Goal: Transaction & Acquisition: Download file/media

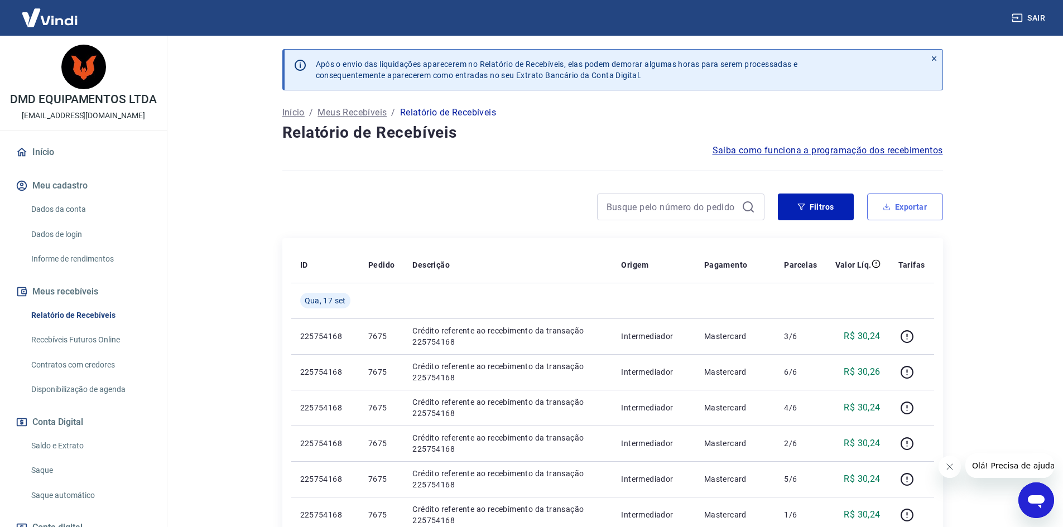
click at [882, 201] on button "Exportar" at bounding box center [905, 207] width 76 height 27
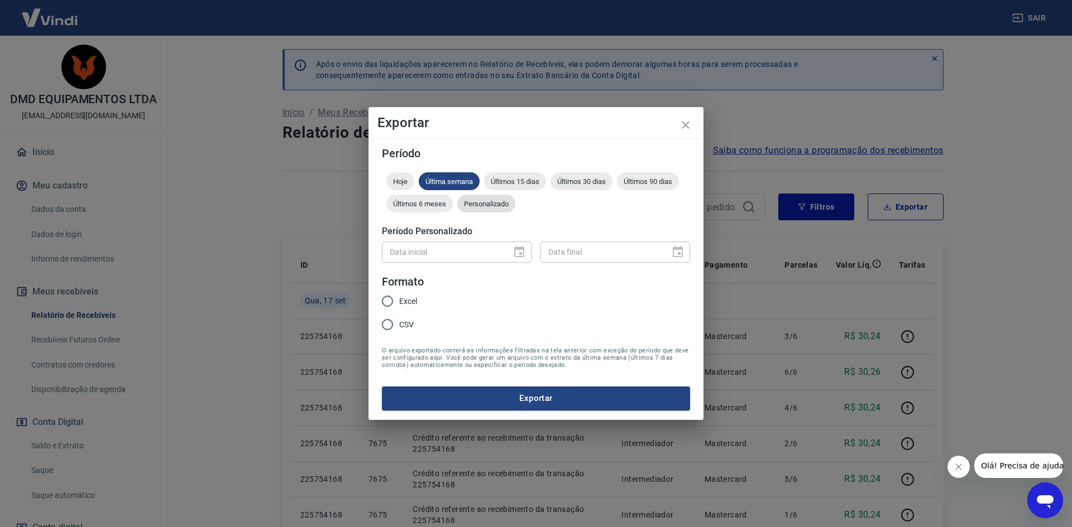
click at [498, 202] on span "Personalizado" at bounding box center [486, 204] width 58 height 8
type input "DD/MM/YYYY"
click at [480, 257] on input "DD/MM/YYYY" at bounding box center [443, 252] width 122 height 21
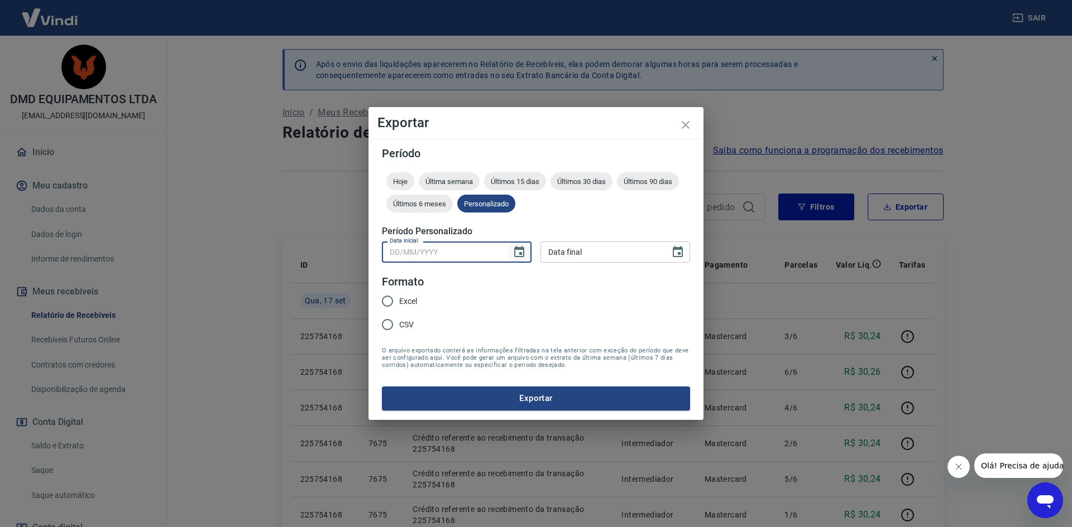
click at [516, 252] on icon "Choose date" at bounding box center [518, 252] width 13 height 13
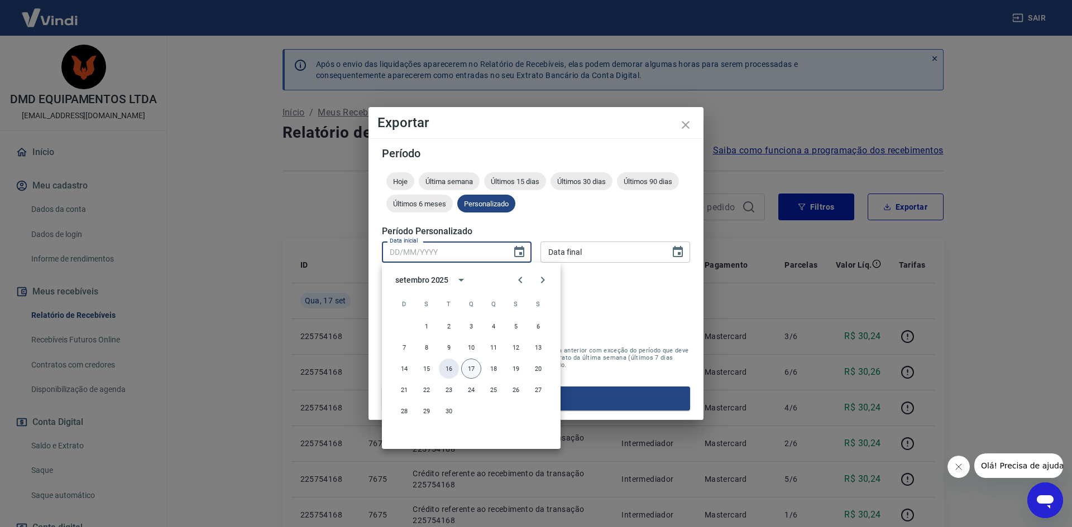
drag, startPoint x: 448, startPoint y: 369, endPoint x: 473, endPoint y: 362, distance: 25.6
click at [450, 369] on button "16" at bounding box center [449, 369] width 20 height 20
type input "[DATE]"
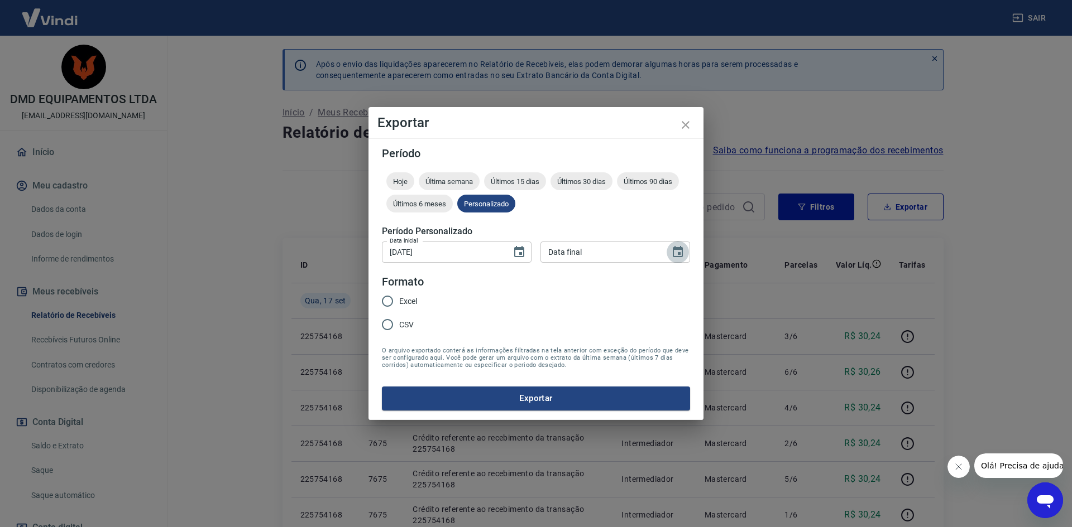
drag, startPoint x: 675, startPoint y: 252, endPoint x: 665, endPoint y: 261, distance: 12.7
click at [675, 252] on icon "Choose date" at bounding box center [677, 252] width 13 height 13
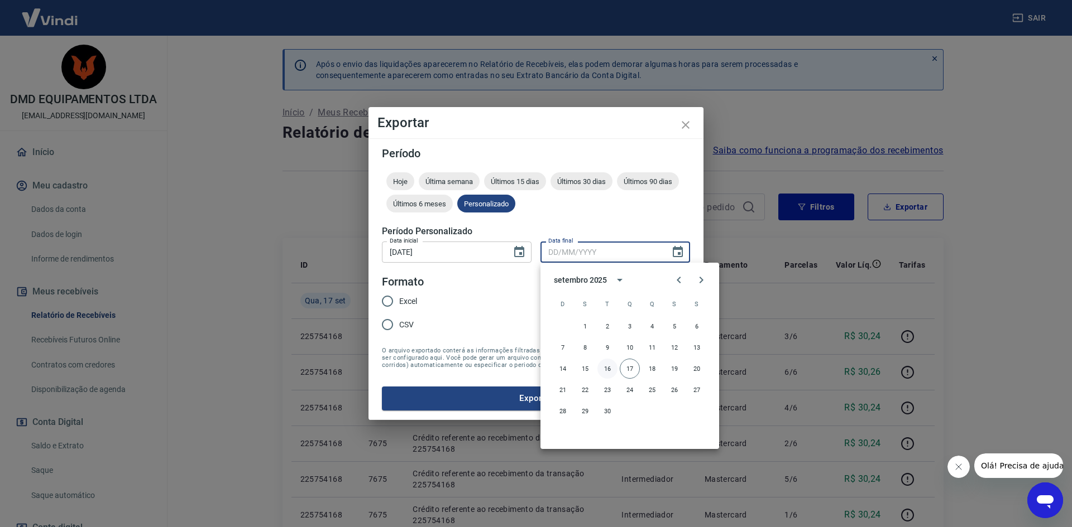
click at [604, 368] on button "16" at bounding box center [607, 369] width 20 height 20
type input "[DATE]"
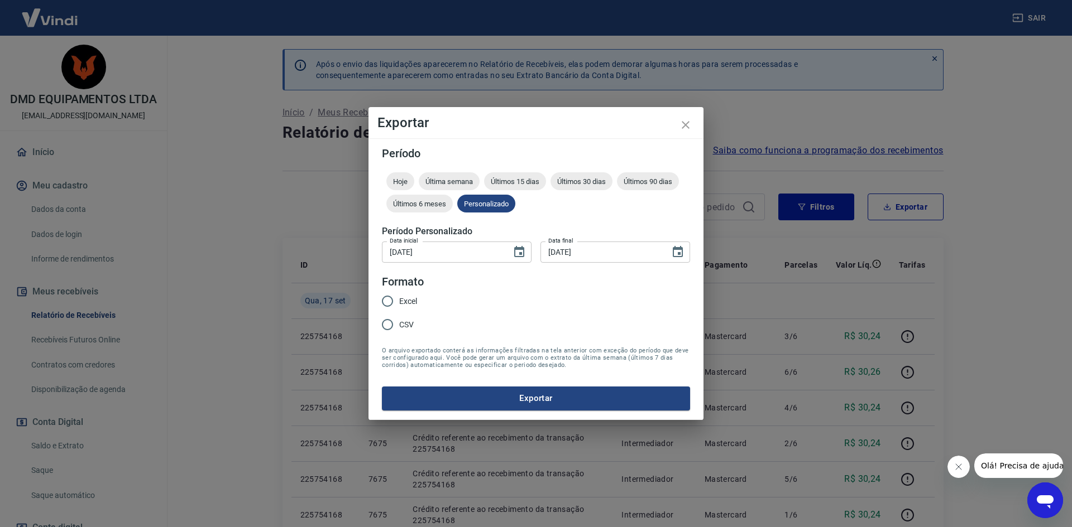
click at [387, 300] on input "Excel" at bounding box center [387, 301] width 23 height 23
radio input "true"
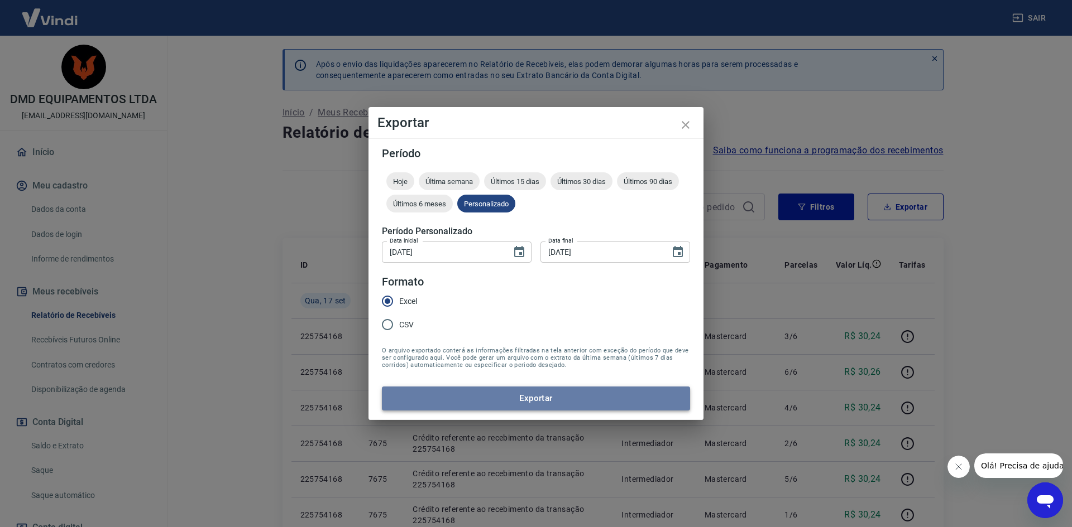
click at [545, 399] on button "Exportar" at bounding box center [536, 398] width 308 height 23
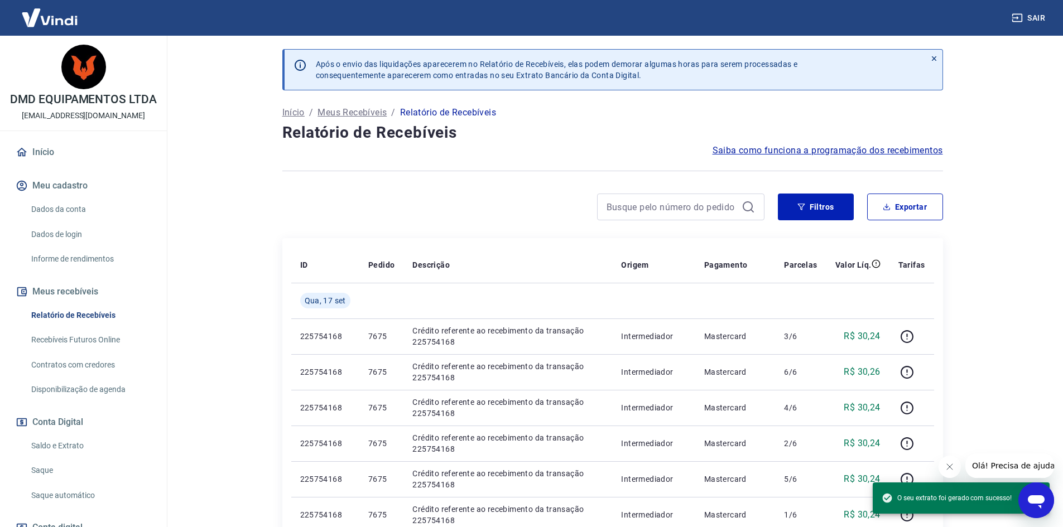
drag, startPoint x: 1032, startPoint y: 17, endPoint x: 1040, endPoint y: 23, distance: 9.6
click at [1035, 19] on button "Sair" at bounding box center [1030, 18] width 40 height 21
